Goal: Task Accomplishment & Management: Use online tool/utility

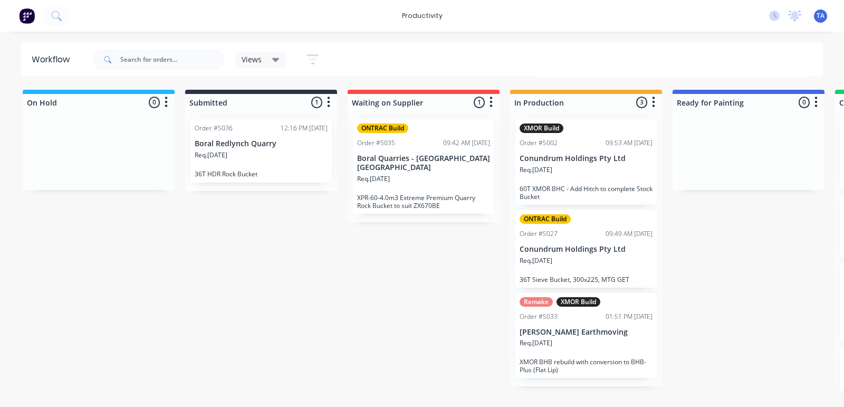
click at [552, 256] on p "Req. [DATE]" at bounding box center [536, 260] width 33 height 9
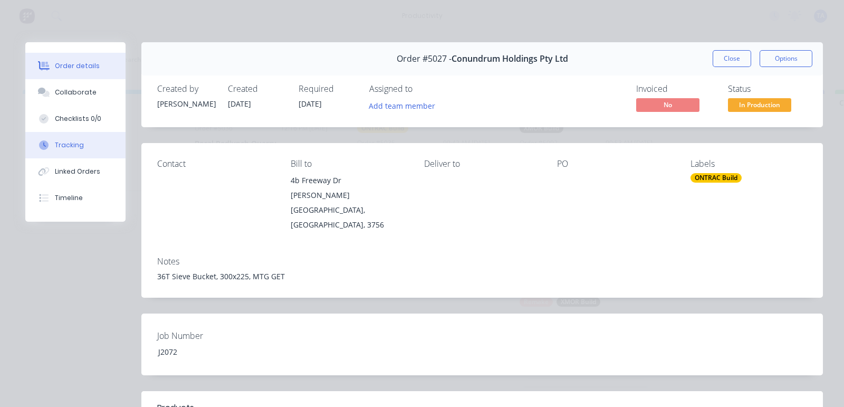
click at [74, 136] on button "Tracking" at bounding box center [75, 145] width 100 height 26
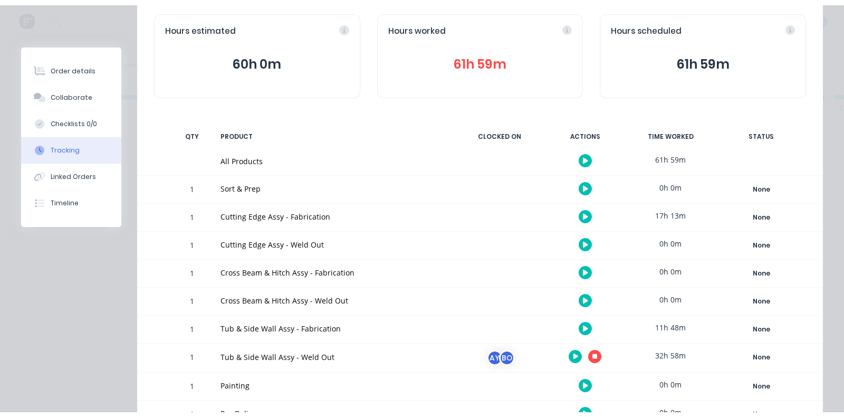
scroll to position [251, 0]
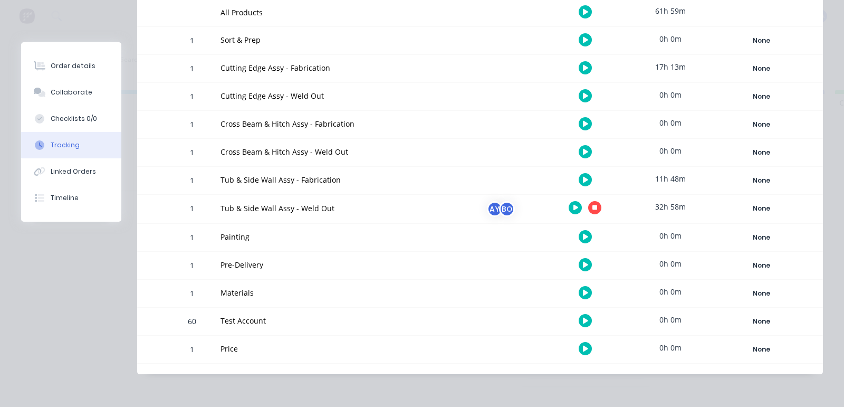
click at [593, 206] on icon "button" at bounding box center [595, 207] width 5 height 5
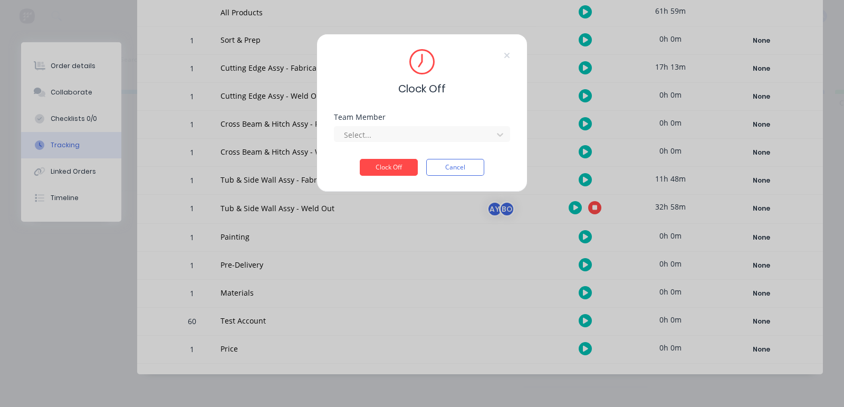
scroll to position [241, 0]
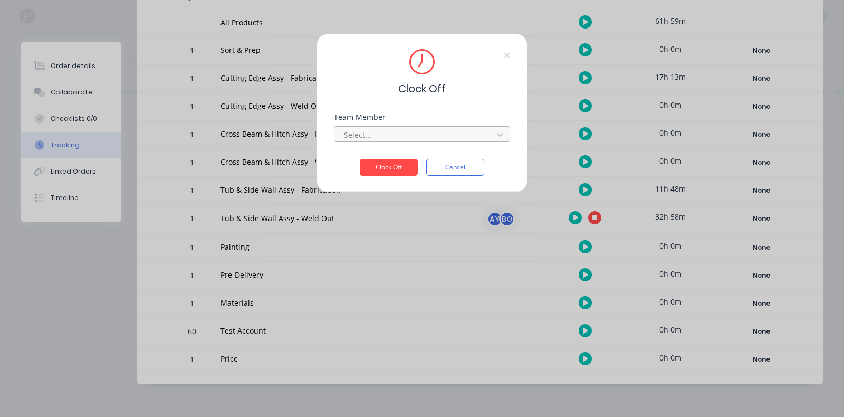
click at [388, 134] on div at bounding box center [415, 134] width 145 height 13
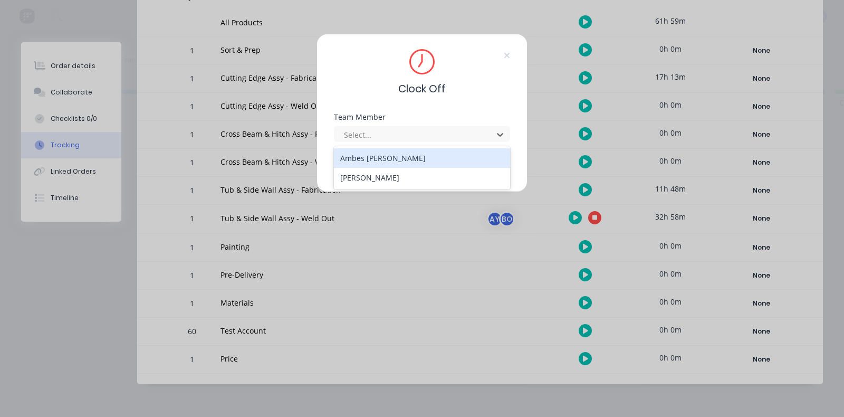
click at [376, 152] on div "Ambes [PERSON_NAME]" at bounding box center [422, 158] width 176 height 20
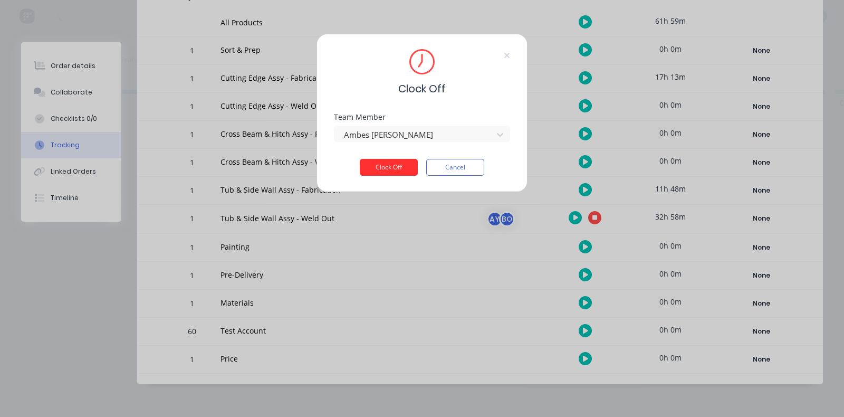
click at [378, 161] on button "Clock Off" at bounding box center [389, 167] width 58 height 17
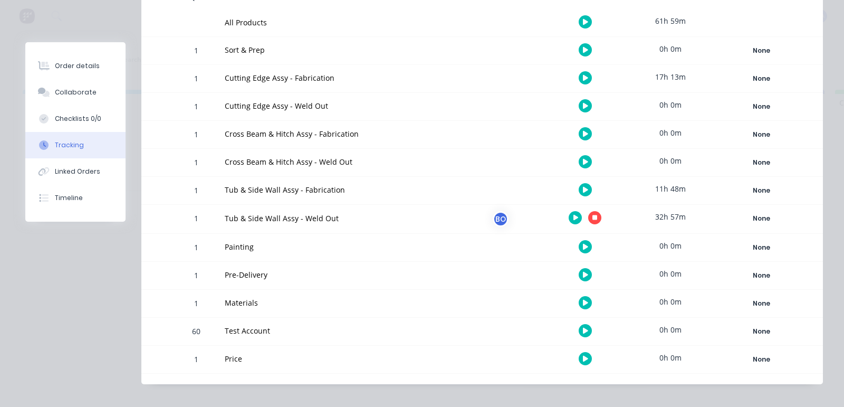
click at [589, 217] on button "button" at bounding box center [594, 217] width 13 height 13
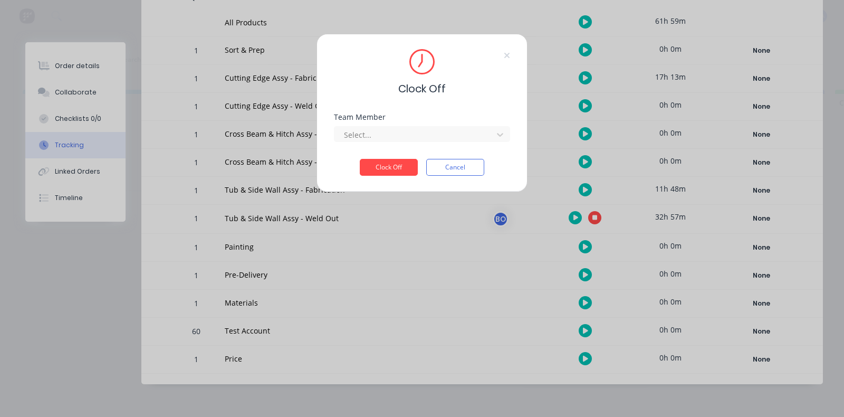
click at [465, 142] on div "Team Member Select..." at bounding box center [422, 135] width 176 height 45
click at [464, 138] on div at bounding box center [415, 134] width 145 height 13
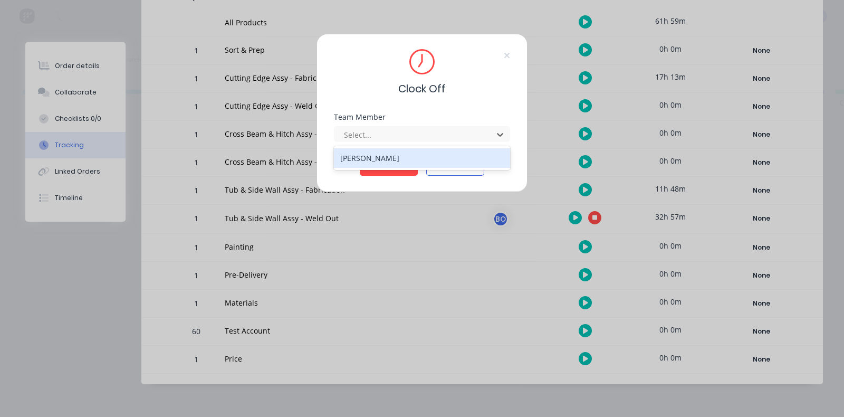
click at [397, 156] on div "[PERSON_NAME]" at bounding box center [422, 158] width 176 height 20
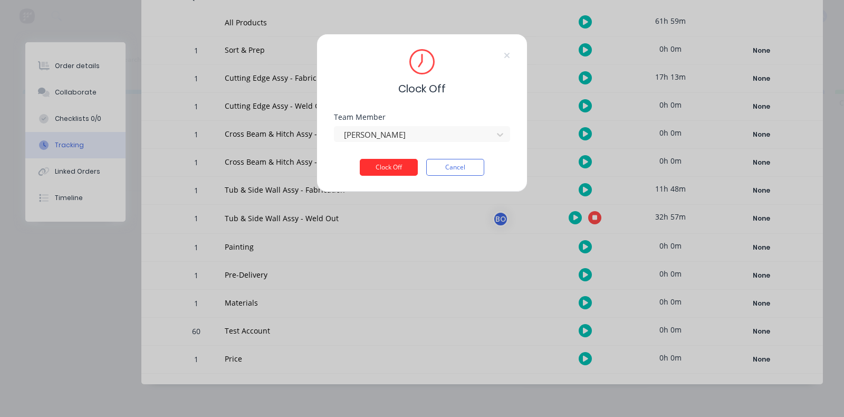
click at [392, 164] on button "Clock Off" at bounding box center [389, 167] width 58 height 17
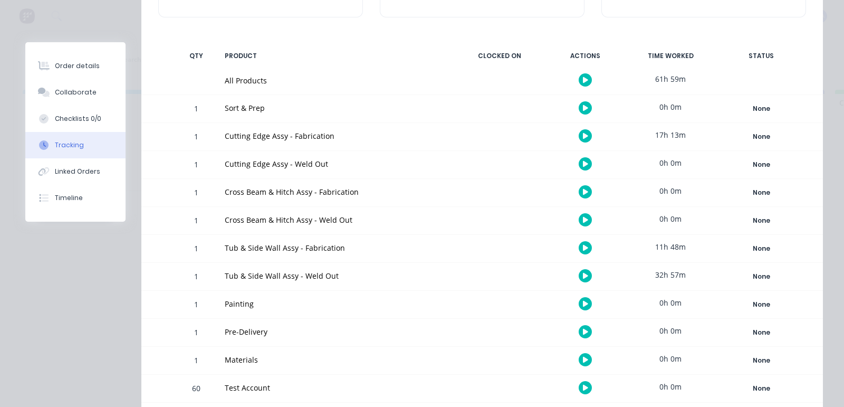
scroll to position [0, 0]
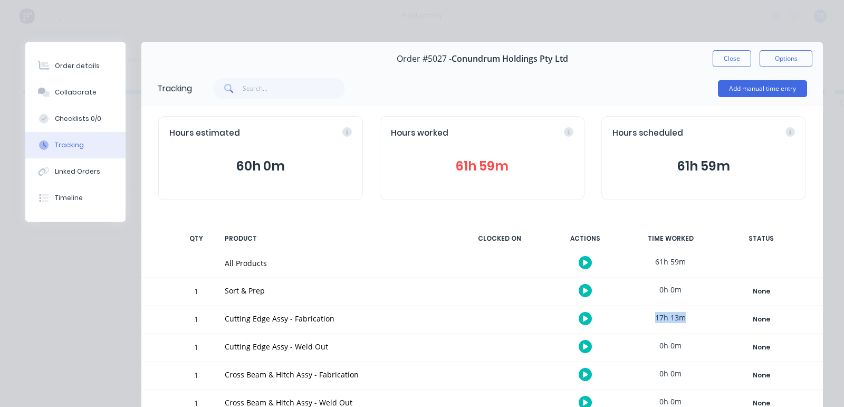
drag, startPoint x: 674, startPoint y: 316, endPoint x: 643, endPoint y: 314, distance: 31.2
click at [643, 314] on div "17h 13m" at bounding box center [670, 318] width 79 height 24
click at [717, 56] on button "Close" at bounding box center [732, 58] width 39 height 17
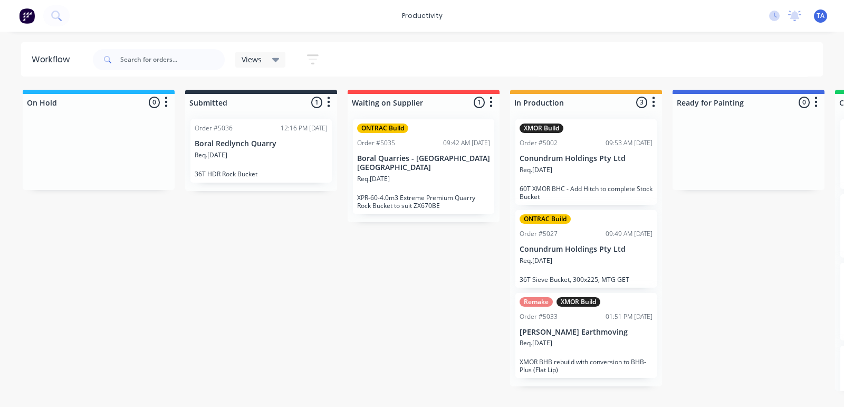
click at [565, 341] on div "Req. [DATE]" at bounding box center [586, 347] width 133 height 18
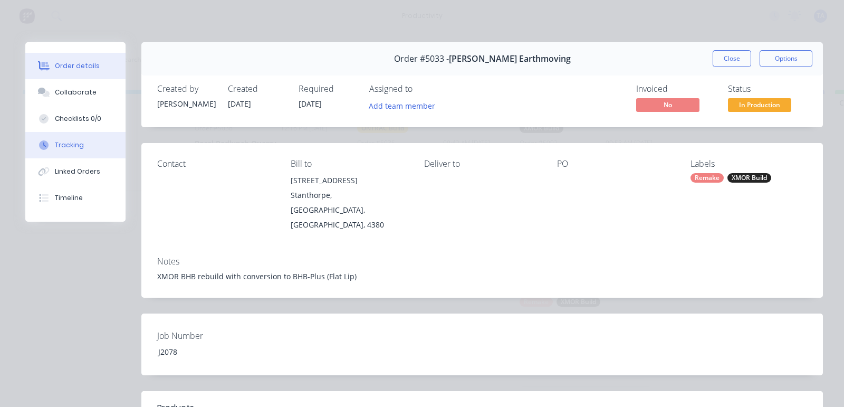
click at [77, 140] on div "Tracking" at bounding box center [69, 144] width 29 height 9
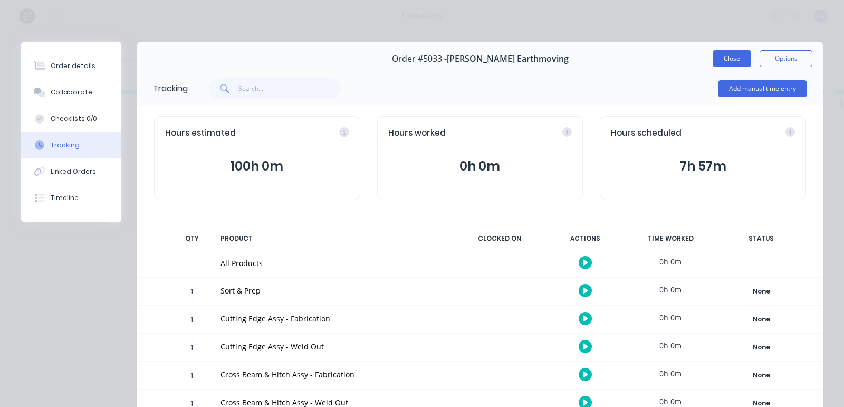
click at [725, 55] on button "Close" at bounding box center [732, 58] width 39 height 17
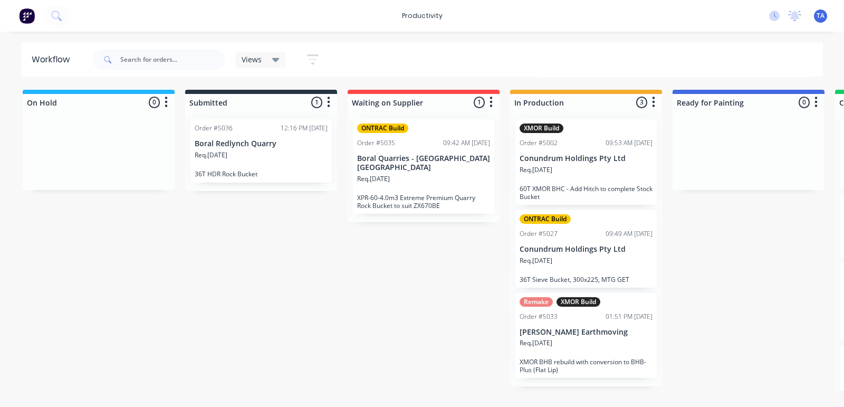
click at [585, 180] on div "Req. [DATE]" at bounding box center [586, 174] width 133 height 18
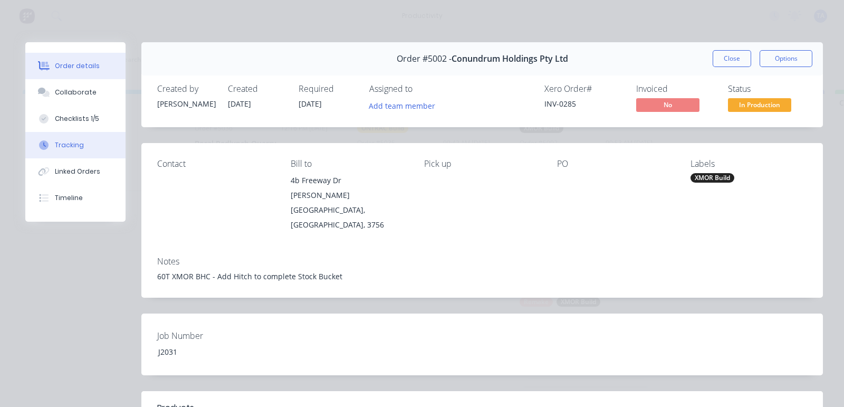
click at [79, 135] on button "Tracking" at bounding box center [75, 145] width 100 height 26
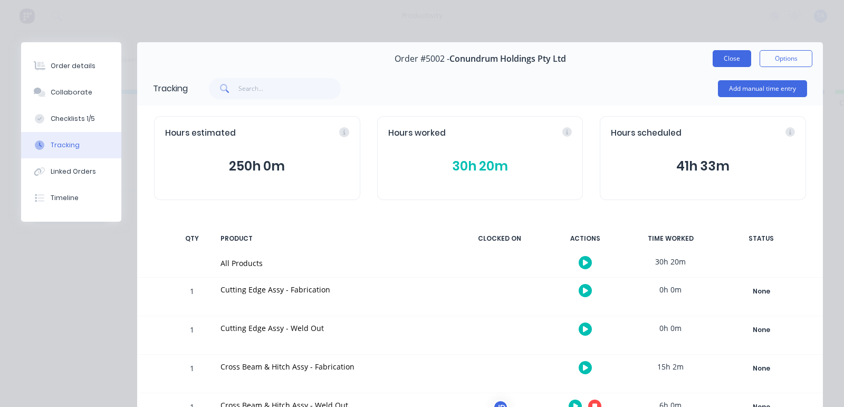
click at [727, 51] on button "Close" at bounding box center [732, 58] width 39 height 17
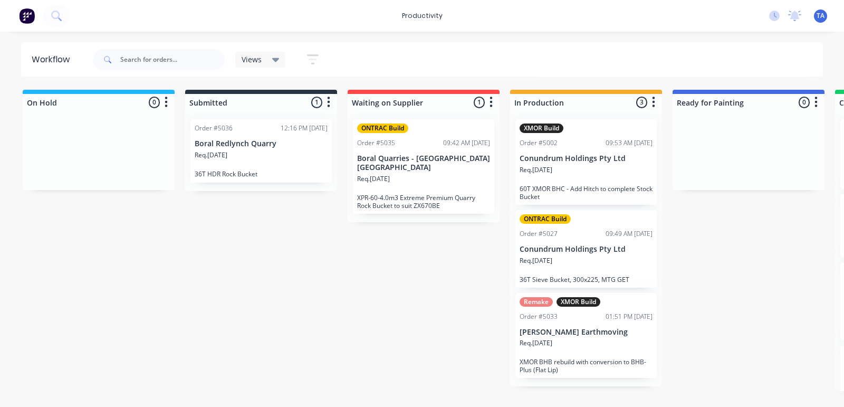
click at [604, 165] on div "Req. [DATE]" at bounding box center [586, 174] width 133 height 18
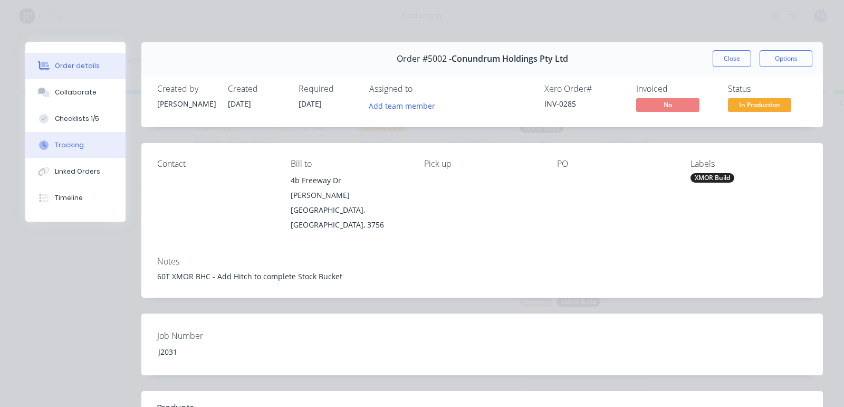
click at [71, 146] on div "Tracking" at bounding box center [69, 144] width 29 height 9
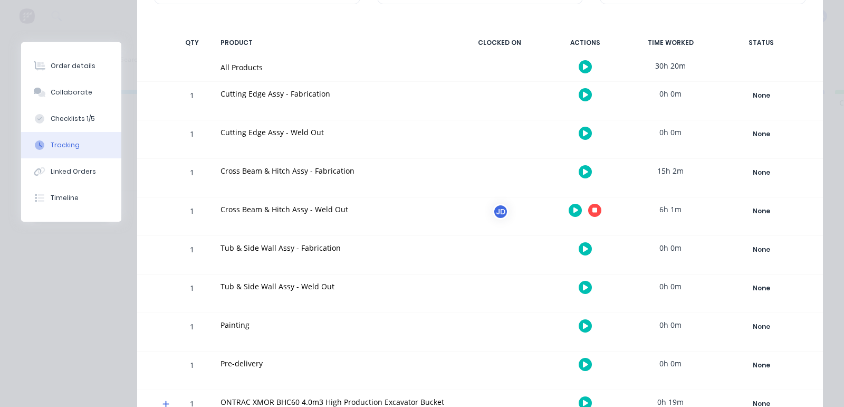
scroll to position [198, 0]
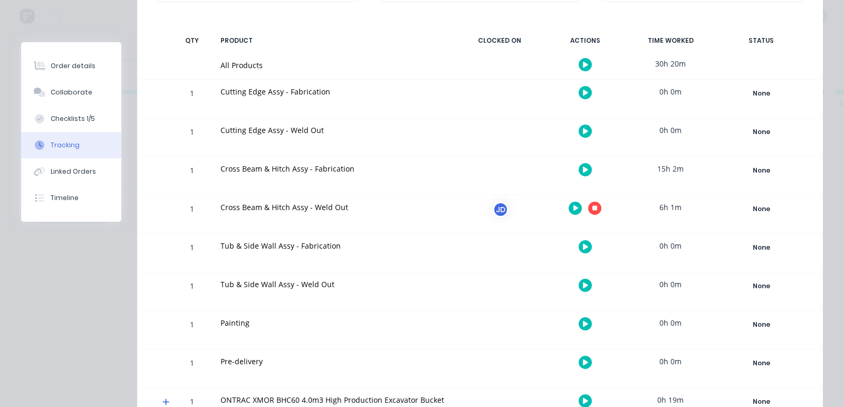
click at [589, 204] on button "button" at bounding box center [594, 208] width 13 height 13
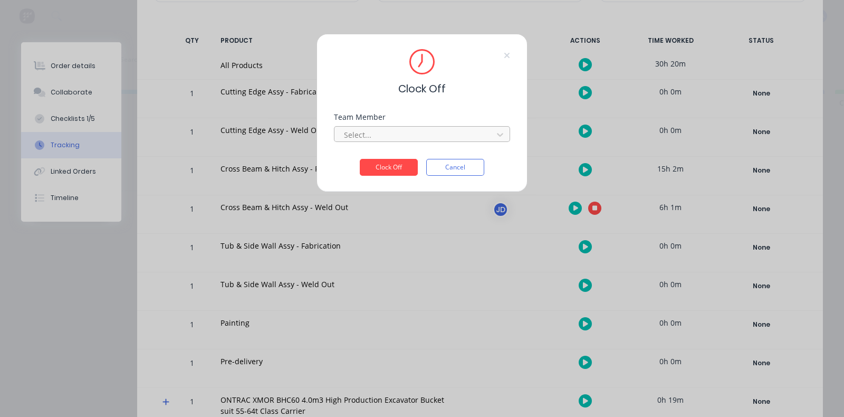
click at [454, 138] on div at bounding box center [415, 134] width 145 height 13
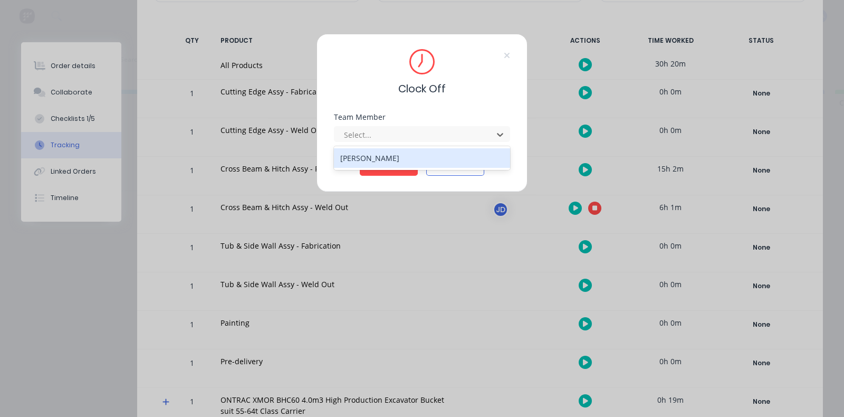
click at [361, 158] on div "[PERSON_NAME]" at bounding box center [422, 158] width 176 height 20
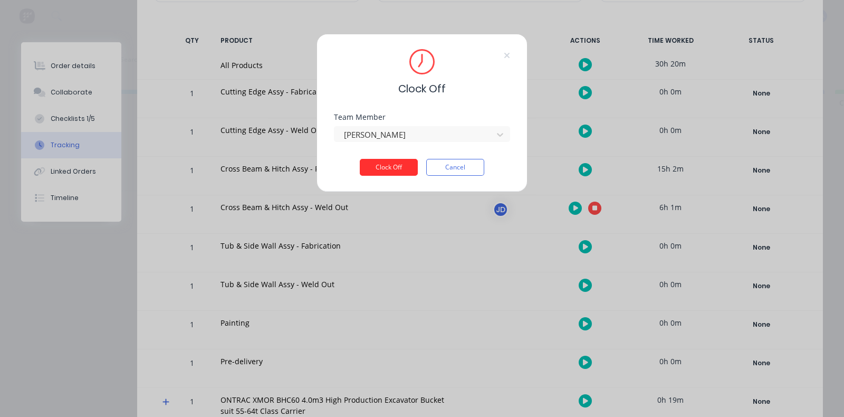
click at [369, 165] on button "Clock Off" at bounding box center [389, 167] width 58 height 17
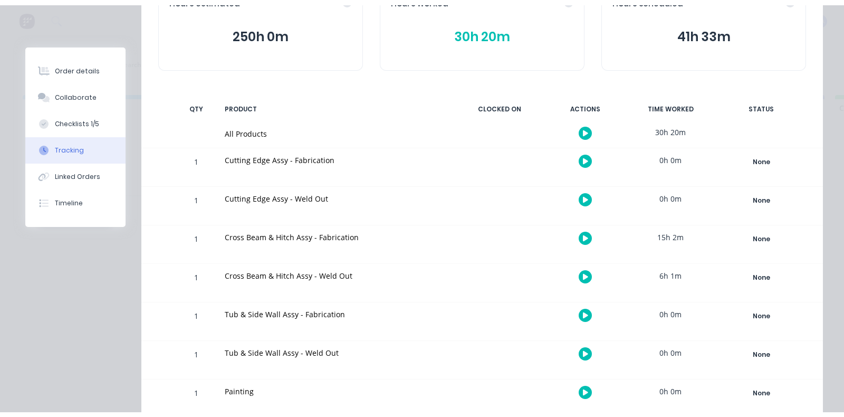
scroll to position [8, 0]
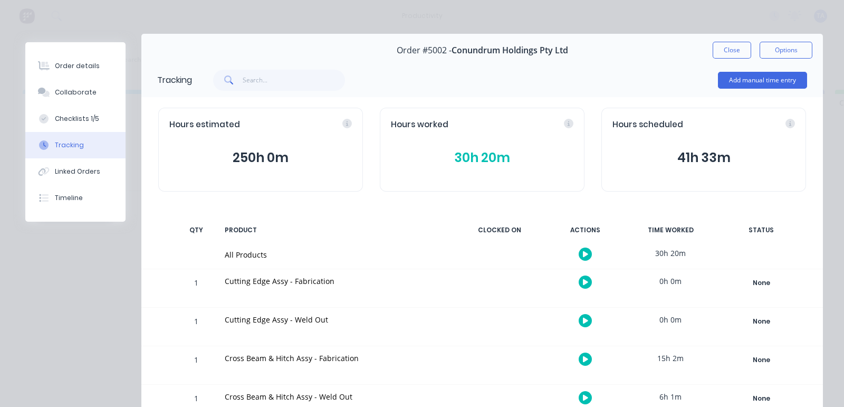
click at [470, 159] on button "30h 20m" at bounding box center [482, 158] width 183 height 20
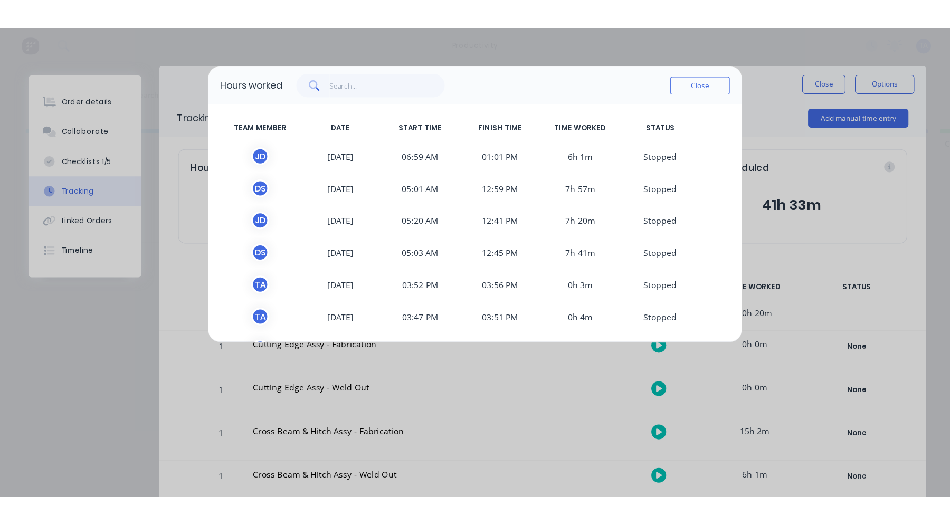
scroll to position [0, 0]
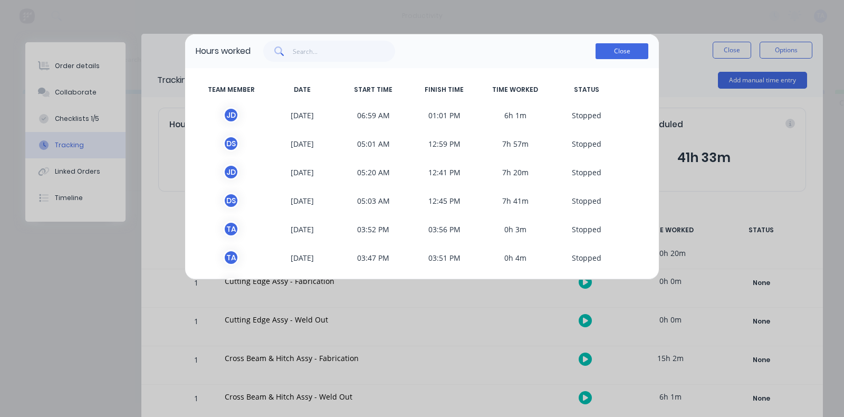
click at [641, 51] on button "Close" at bounding box center [622, 51] width 53 height 16
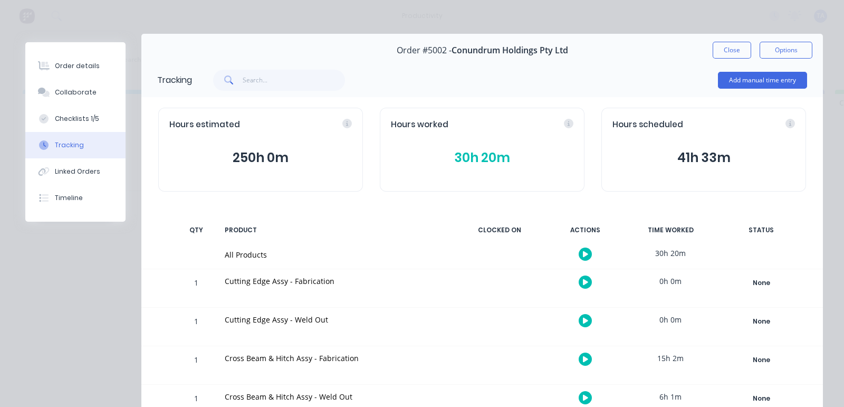
drag, startPoint x: 670, startPoint y: 152, endPoint x: 740, endPoint y: 152, distance: 70.2
click at [740, 152] on button "41h 33m" at bounding box center [704, 158] width 183 height 20
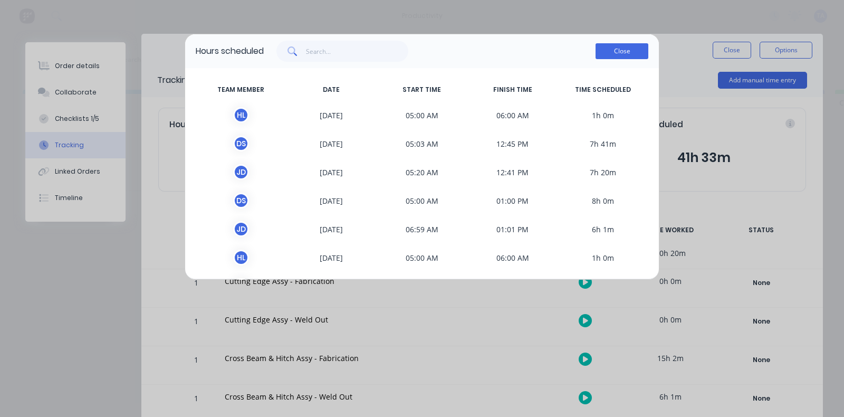
click at [631, 50] on button "Close" at bounding box center [622, 51] width 53 height 16
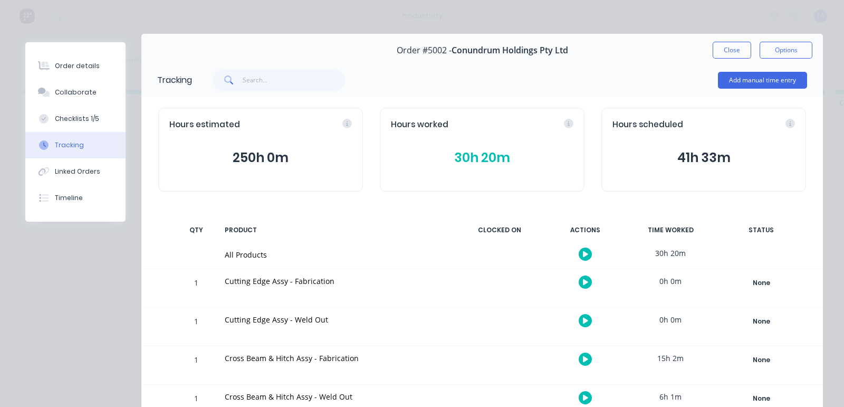
click at [727, 46] on button "Close" at bounding box center [732, 50] width 39 height 17
